Goal: Task Accomplishment & Management: Complete application form

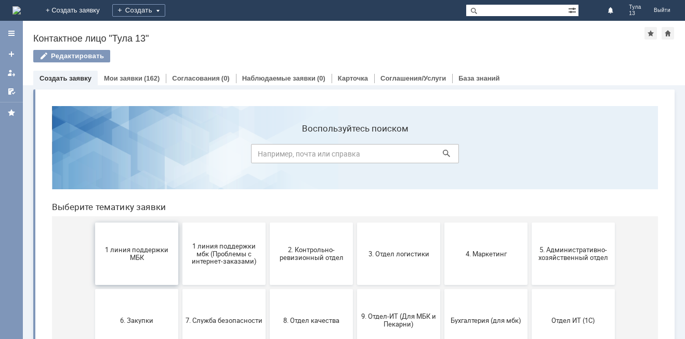
click at [159, 242] on button "1 линия поддержки МБК" at bounding box center [136, 253] width 83 height 62
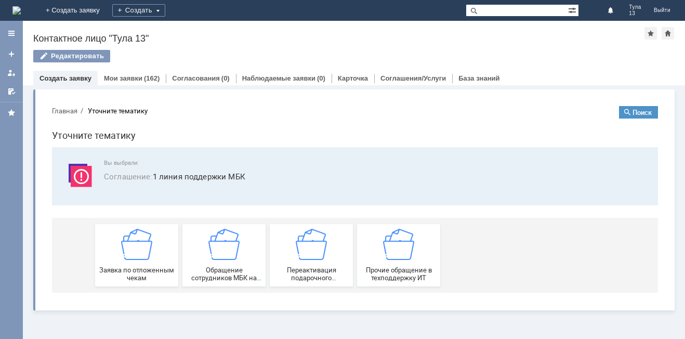
click at [159, 242] on div "Заявка по отложенным чекам" at bounding box center [136, 255] width 77 height 53
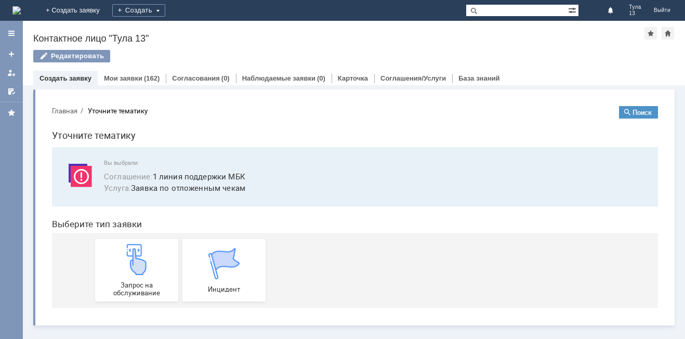
click at [159, 242] on link "Запрос на обслуживание" at bounding box center [136, 270] width 83 height 62
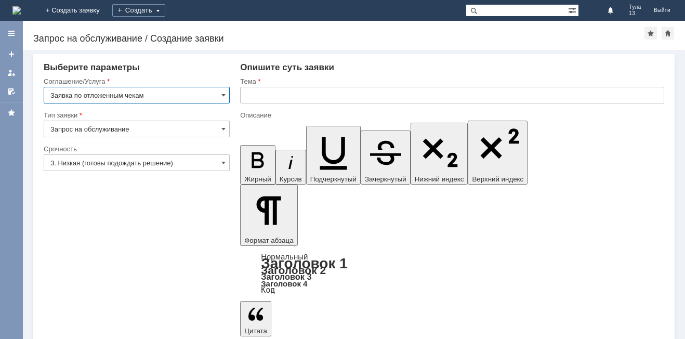
click at [344, 92] on input "text" at bounding box center [452, 95] width 424 height 17
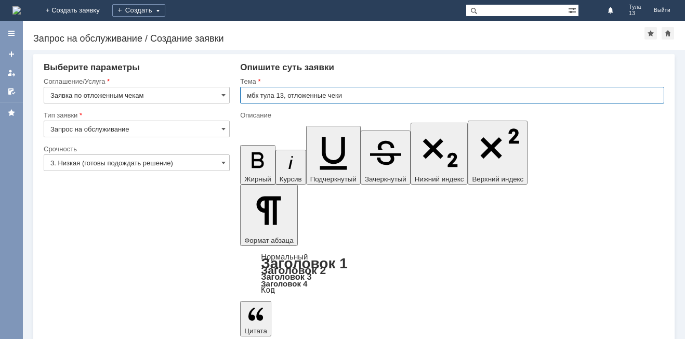
type input "мбк тула 13, отложенные чеки"
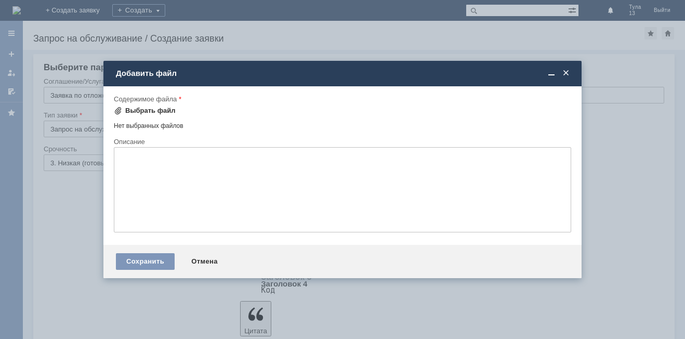
drag, startPoint x: 172, startPoint y: 121, endPoint x: 166, endPoint y: 104, distance: 17.3
click at [169, 114] on tbody "Выбрать файл Нет выбранных файлов" at bounding box center [342, 116] width 457 height 25
click at [158, 107] on div "Выбрать файл" at bounding box center [150, 111] width 50 height 8
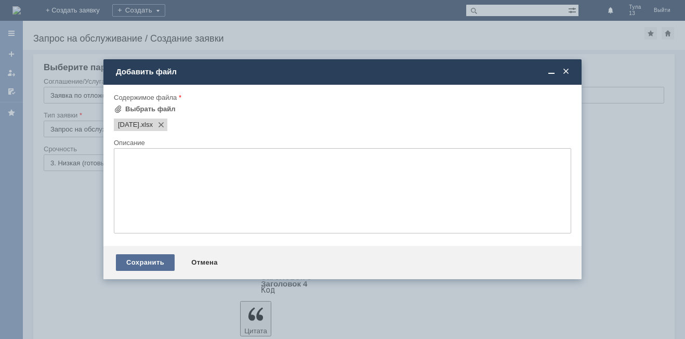
click at [152, 257] on div "Сохранить" at bounding box center [145, 262] width 59 height 17
